Goal: Task Accomplishment & Management: Complete application form

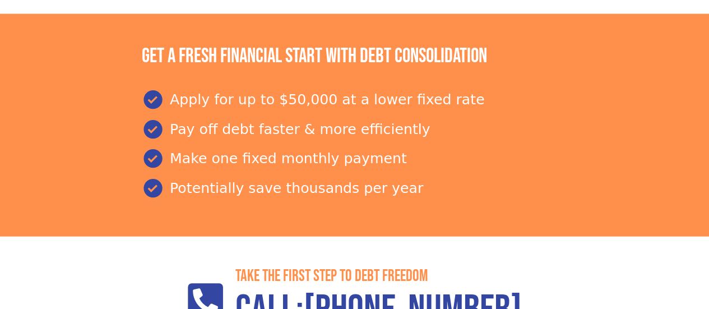
scroll to position [1251, 0]
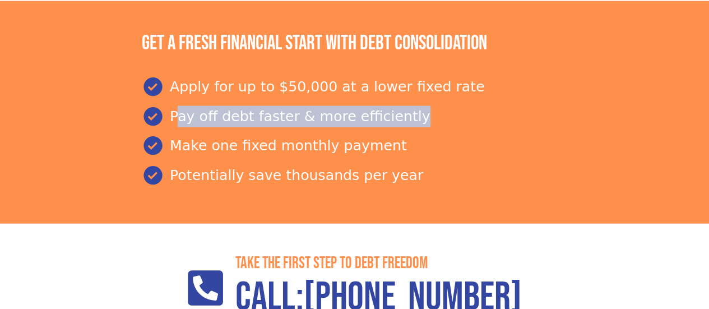
drag, startPoint x: 696, startPoint y: 222, endPoint x: 693, endPoint y: 240, distance: 17.5
click at [693, 224] on section "Get a fresh financial start with debt consolidation Apply for up to $50,000 at …" at bounding box center [354, 112] width 709 height 223
click at [698, 207] on section "Get a fresh financial start with debt consolidation Apply for up to $50,000 at …" at bounding box center [354, 112] width 709 height 223
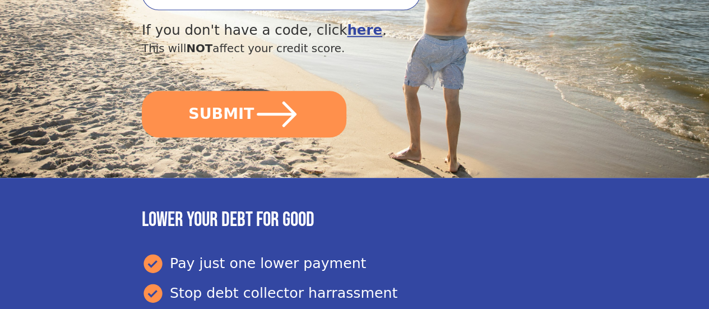
scroll to position [372, 0]
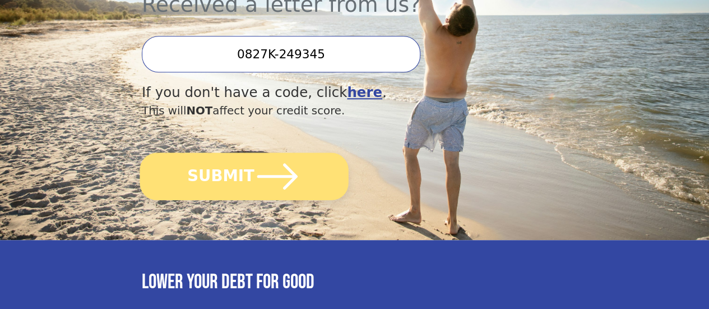
click at [261, 190] on icon "submit" at bounding box center [277, 176] width 46 height 46
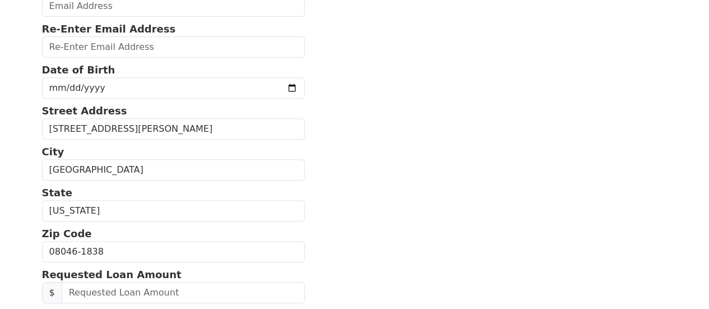
scroll to position [156, 0]
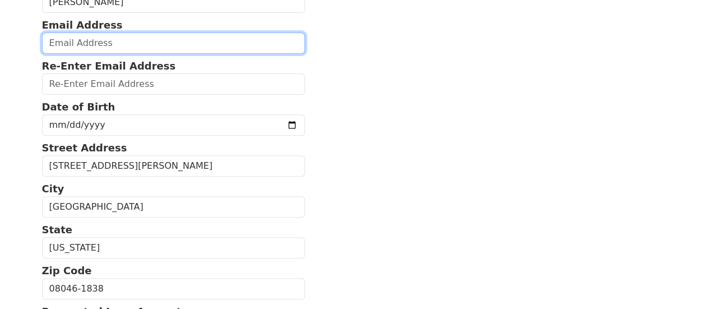
click at [118, 52] on input "email" at bounding box center [173, 42] width 263 height 21
type input "tokee.ajala@gmail.com"
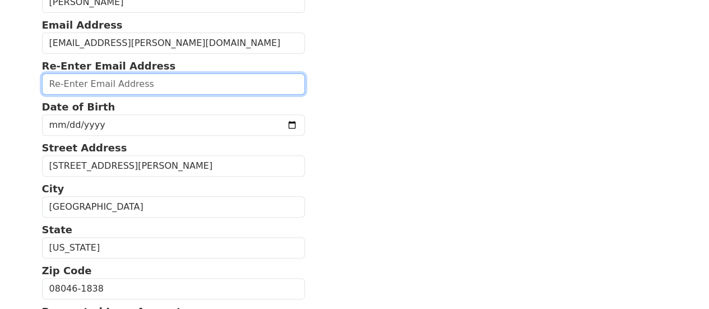
click at [106, 91] on input "email" at bounding box center [173, 83] width 263 height 21
type input "tokee.ajala@gmail.com"
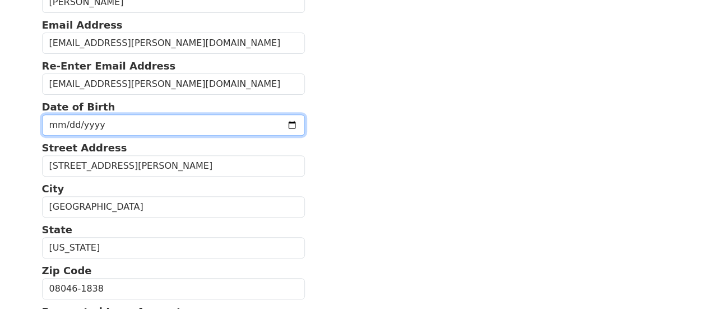
click at [269, 134] on input "date" at bounding box center [173, 124] width 263 height 21
type input "1980-05-01"
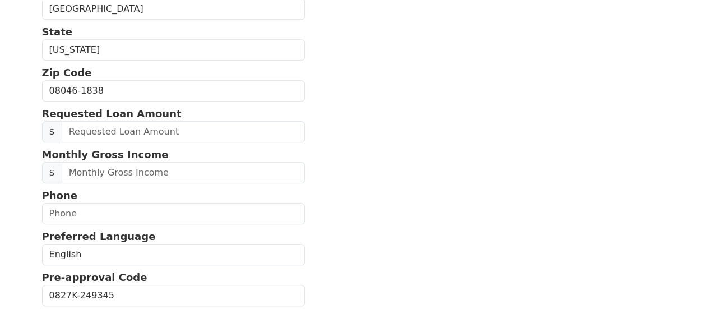
scroll to position [358, 0]
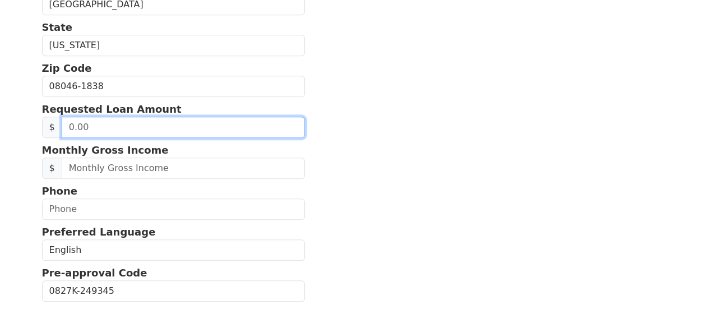
click at [127, 138] on input "text" at bounding box center [183, 127] width 243 height 21
type input "3,500.00"
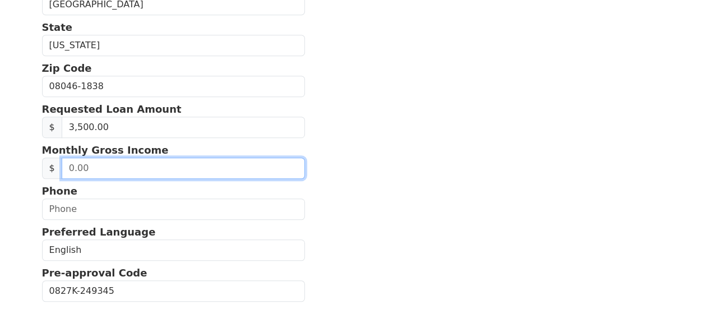
click at [122, 179] on input "text" at bounding box center [183, 167] width 243 height 21
type input "6,500.00"
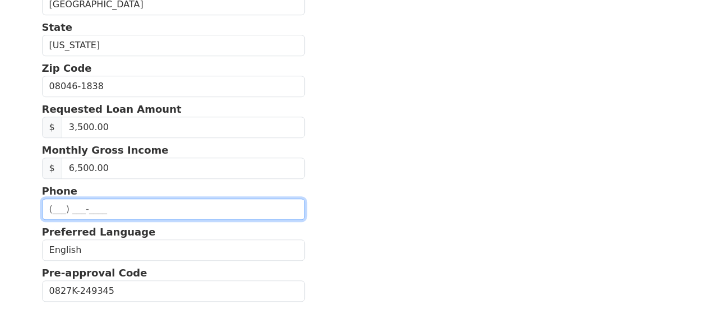
click at [50, 220] on input "text" at bounding box center [173, 208] width 263 height 21
type input "(609) 801-7016"
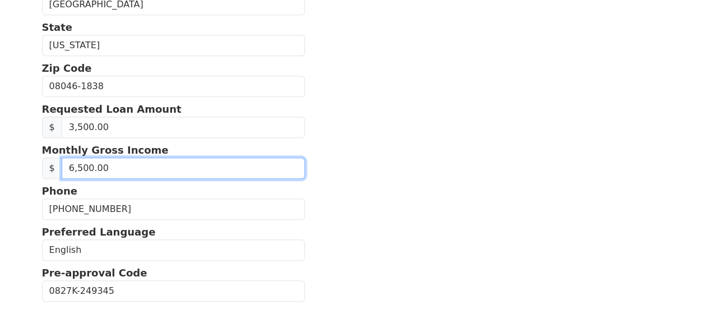
drag, startPoint x: 78, startPoint y: 184, endPoint x: 59, endPoint y: 188, distance: 19.4
click at [62, 179] on input "6,500.00" at bounding box center [183, 167] width 243 height 21
type input "7,000.00"
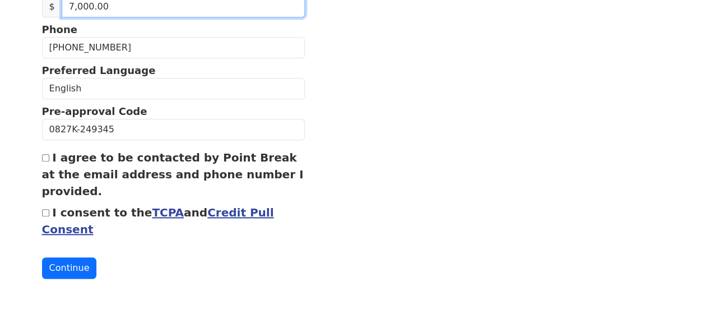
scroll to position [539, 0]
click at [44, 156] on input "I agree to be contacted by Point Break at the email address and phone number I …" at bounding box center [45, 157] width 7 height 7
checkbox input "true"
click at [45, 211] on input "I consent to the TCPA and Credit Pull Consent" at bounding box center [45, 212] width 7 height 7
checkbox input "true"
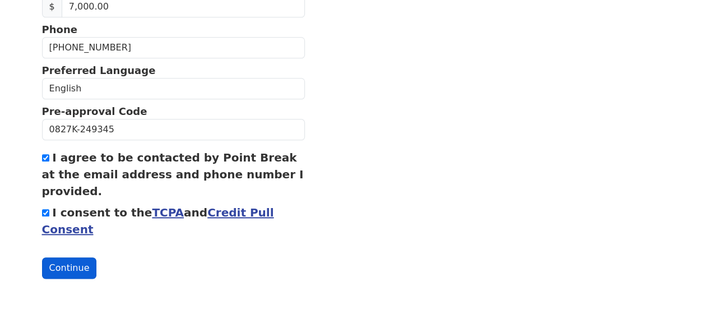
click at [64, 272] on button "Continue" at bounding box center [69, 267] width 55 height 21
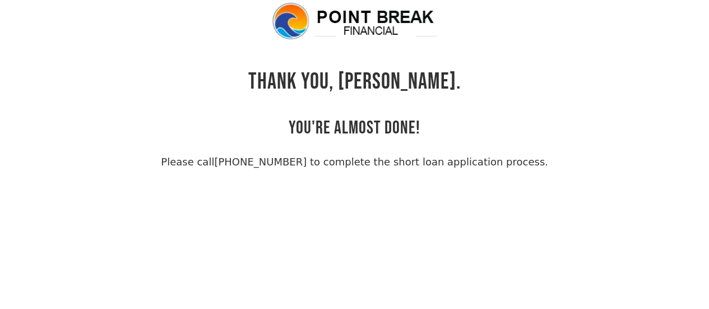
scroll to position [27, 0]
